Goal: Consume media (video, audio): Consume media (video, audio)

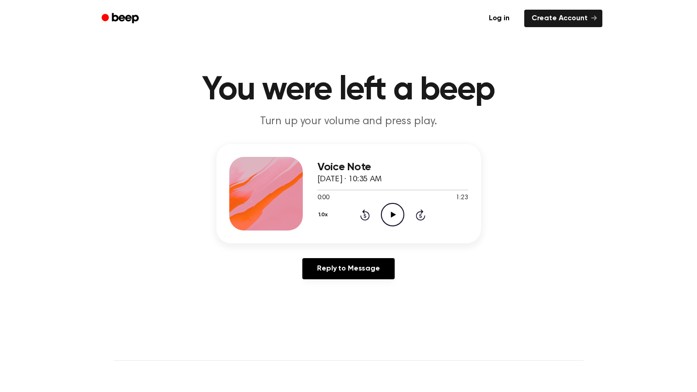
click at [416, 219] on icon "Skip 5 seconds" at bounding box center [420, 215] width 10 height 12
click at [392, 213] on icon at bounding box center [393, 214] width 5 height 6
click at [364, 219] on icon at bounding box center [365, 214] width 10 height 11
click at [393, 212] on icon at bounding box center [393, 214] width 4 height 6
click at [361, 175] on span "[DATE] · 10:35 AM" at bounding box center [350, 179] width 64 height 8
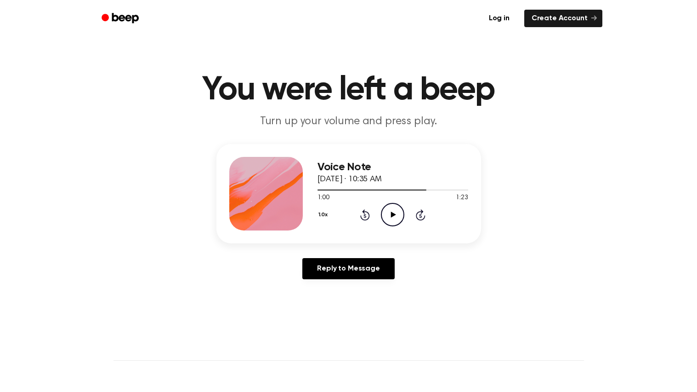
click at [395, 216] on icon "Play Audio" at bounding box center [392, 214] width 23 height 23
click at [396, 219] on icon "Pause Audio" at bounding box center [392, 214] width 23 height 23
click at [387, 214] on icon "Play Audio" at bounding box center [392, 214] width 23 height 23
click at [387, 219] on icon "Pause Audio" at bounding box center [392, 214] width 23 height 23
